Goal: Navigation & Orientation: Find specific page/section

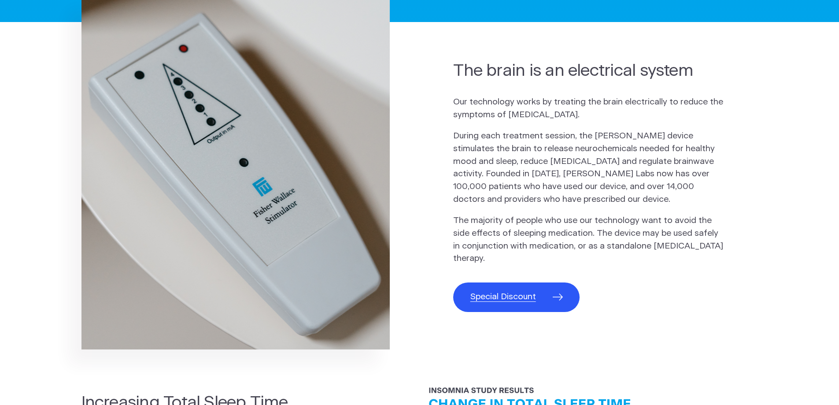
scroll to position [528, 0]
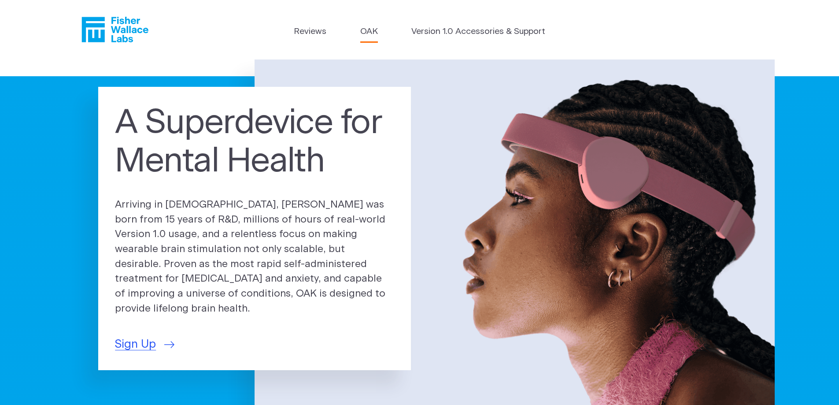
click at [369, 30] on link "OAK" at bounding box center [369, 32] width 18 height 13
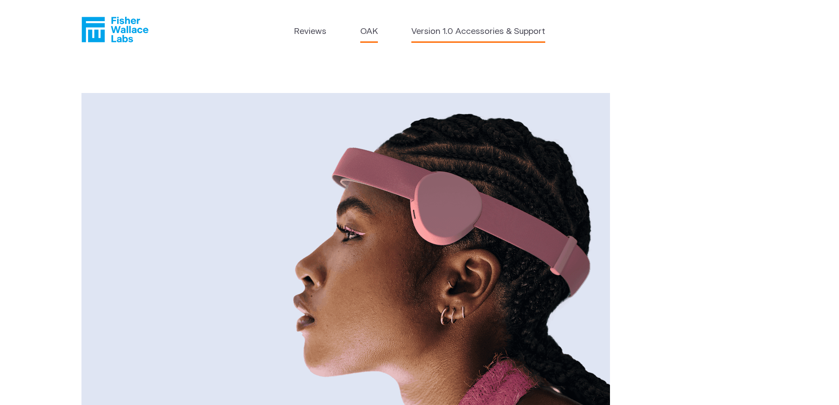
click at [462, 36] on link "Version 1.0 Accessories & Support" at bounding box center [478, 32] width 134 height 13
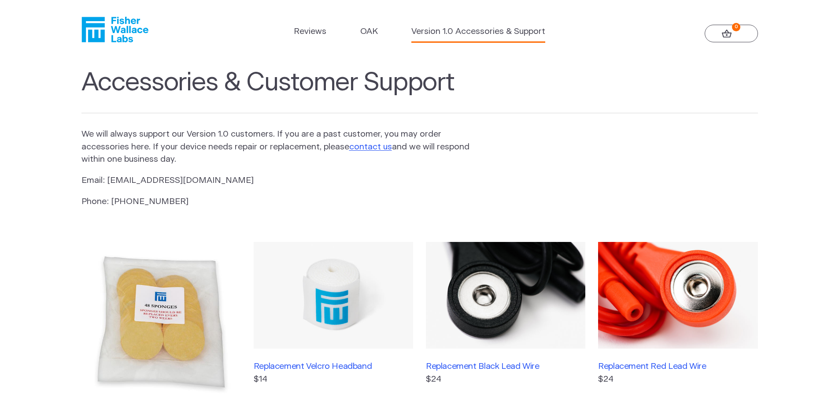
click at [121, 26] on icon "Fisher Wallace" at bounding box center [114, 30] width 67 height 26
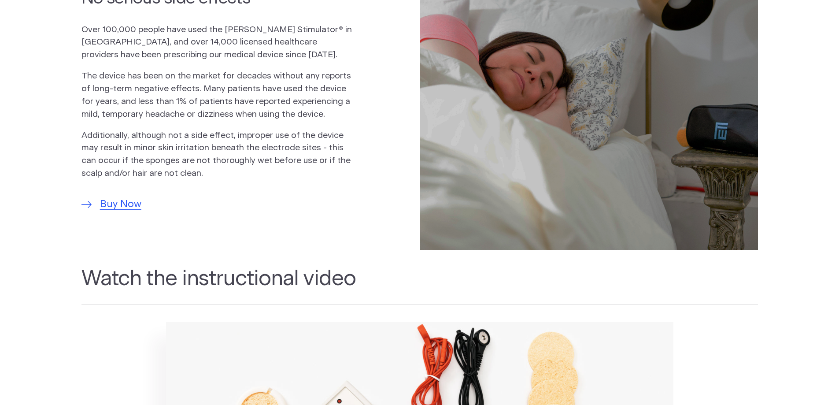
scroll to position [660, 0]
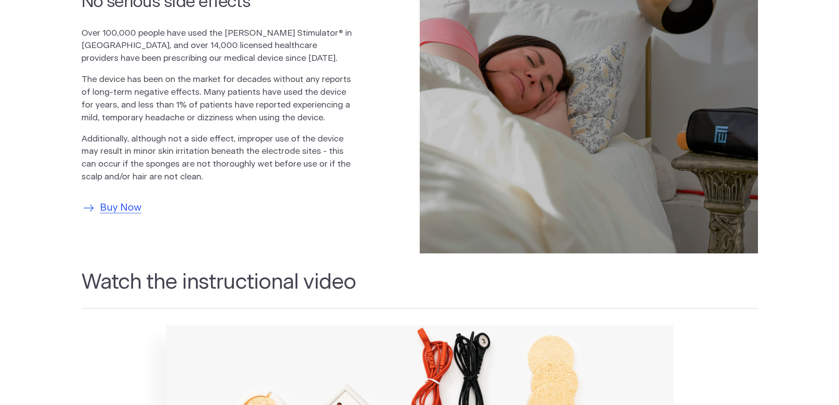
click at [112, 207] on span "Buy Now" at bounding box center [120, 207] width 41 height 15
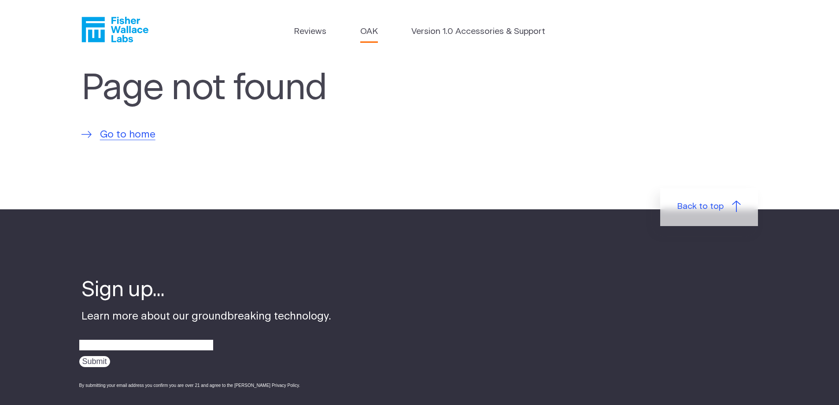
click at [365, 29] on link "OAK" at bounding box center [369, 32] width 18 height 13
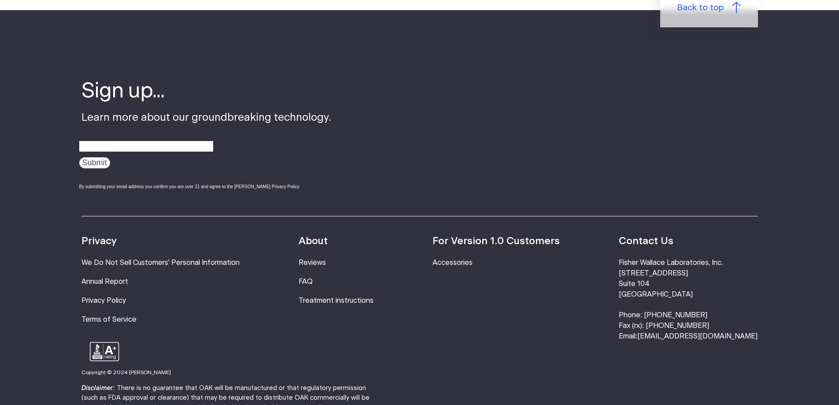
scroll to position [1585, 0]
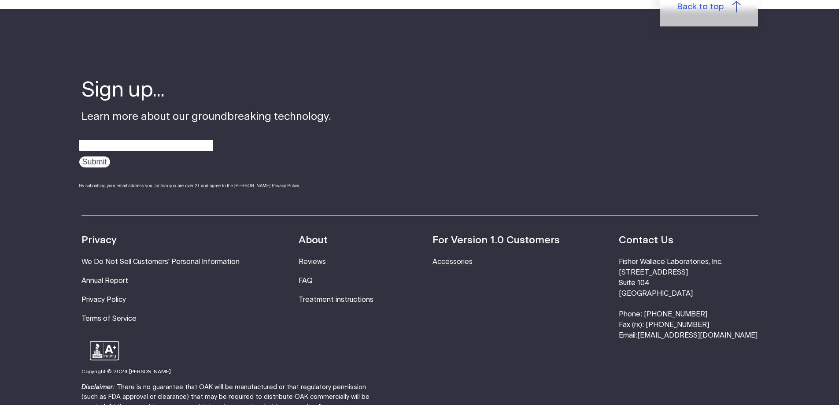
click at [472, 258] on link "Accessories" at bounding box center [452, 261] width 40 height 7
